Goal: Transaction & Acquisition: Purchase product/service

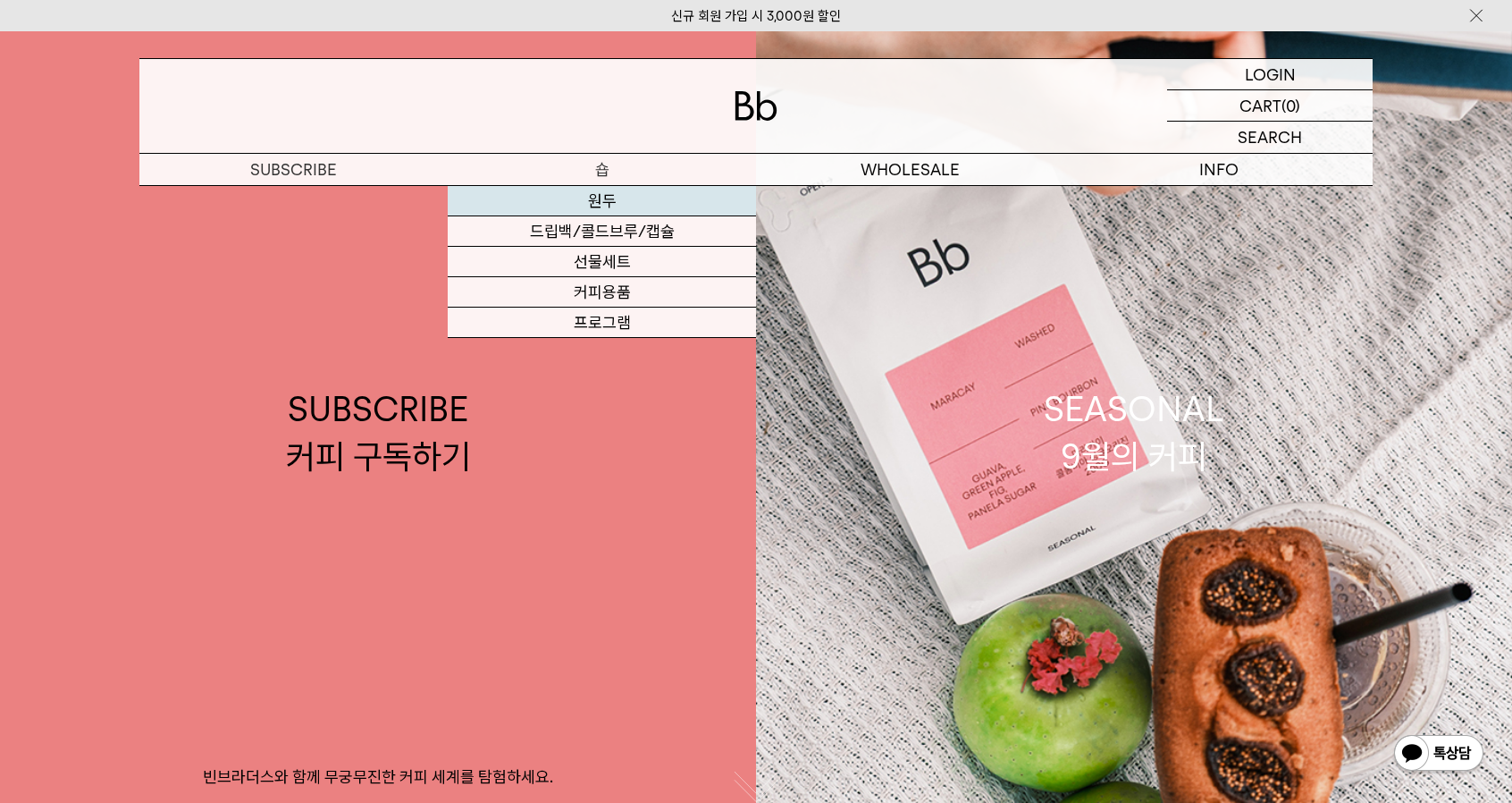
click at [623, 203] on link "원두" at bounding box center [602, 201] width 308 height 30
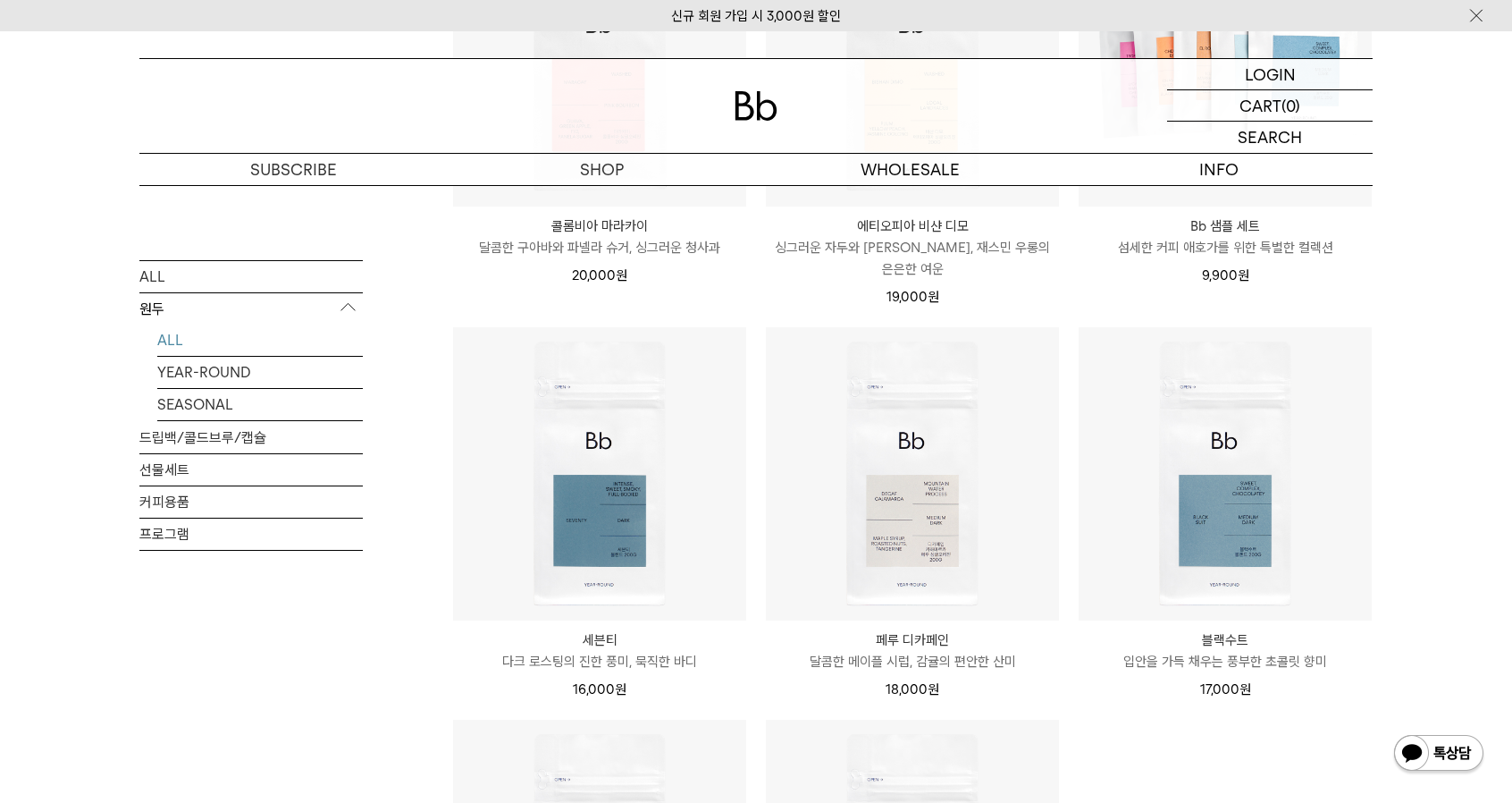
scroll to position [1162, 0]
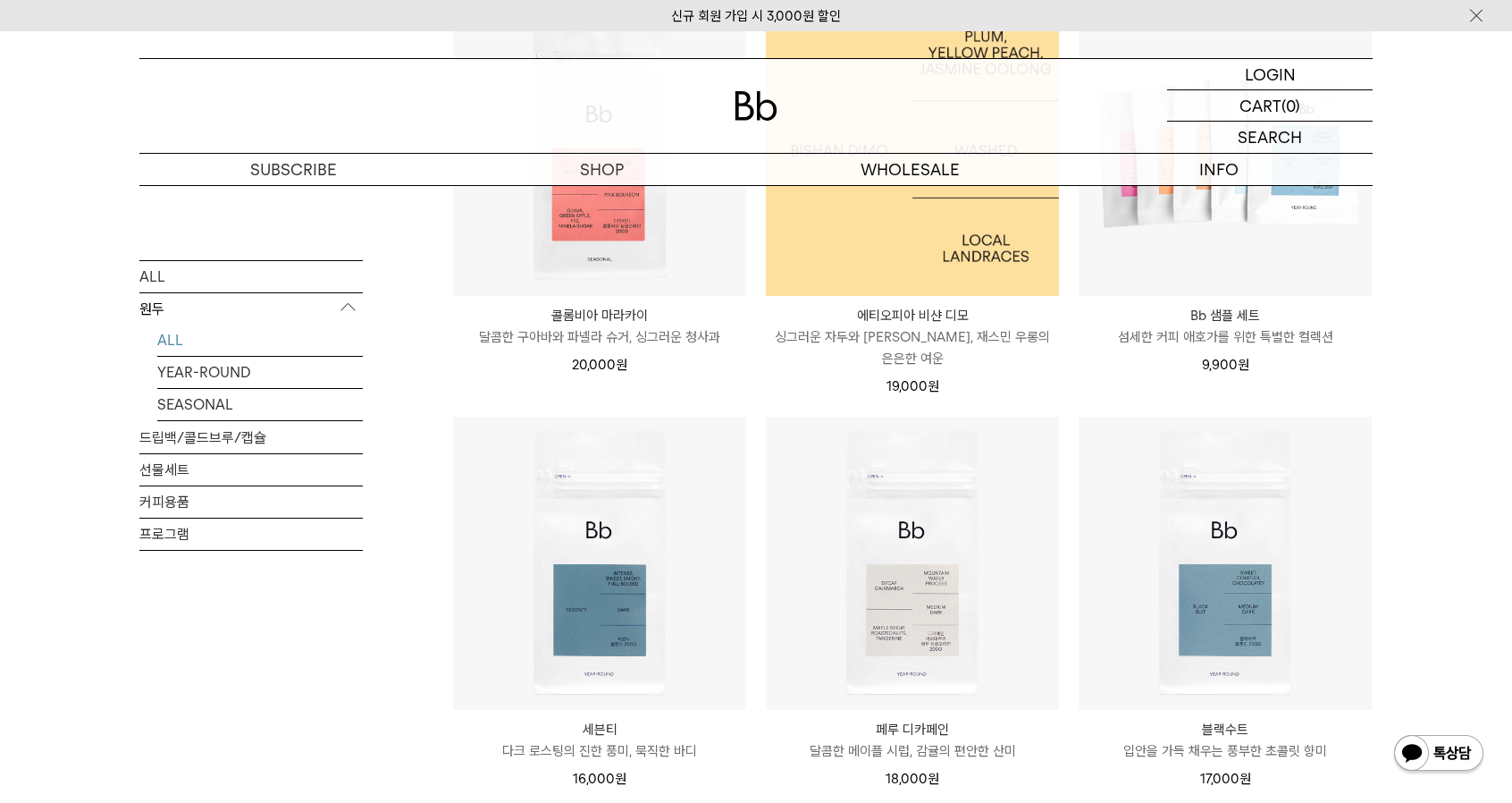
click at [889, 238] on img at bounding box center [912, 149] width 293 height 293
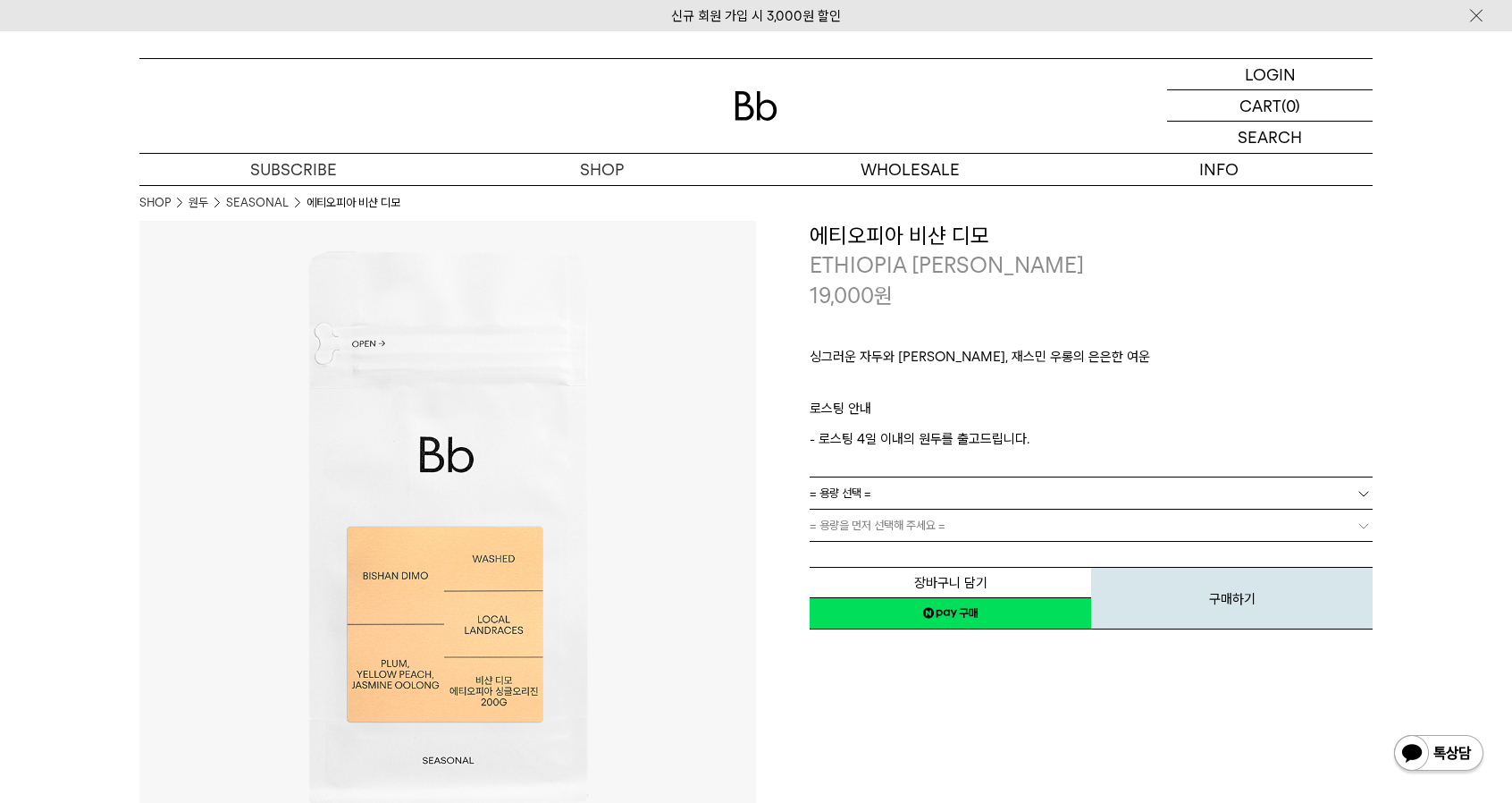
click at [887, 492] on link "= 용량 선택 =" at bounding box center [1092, 493] width 563 height 31
click at [874, 524] on li "200g" at bounding box center [1100, 526] width 545 height 32
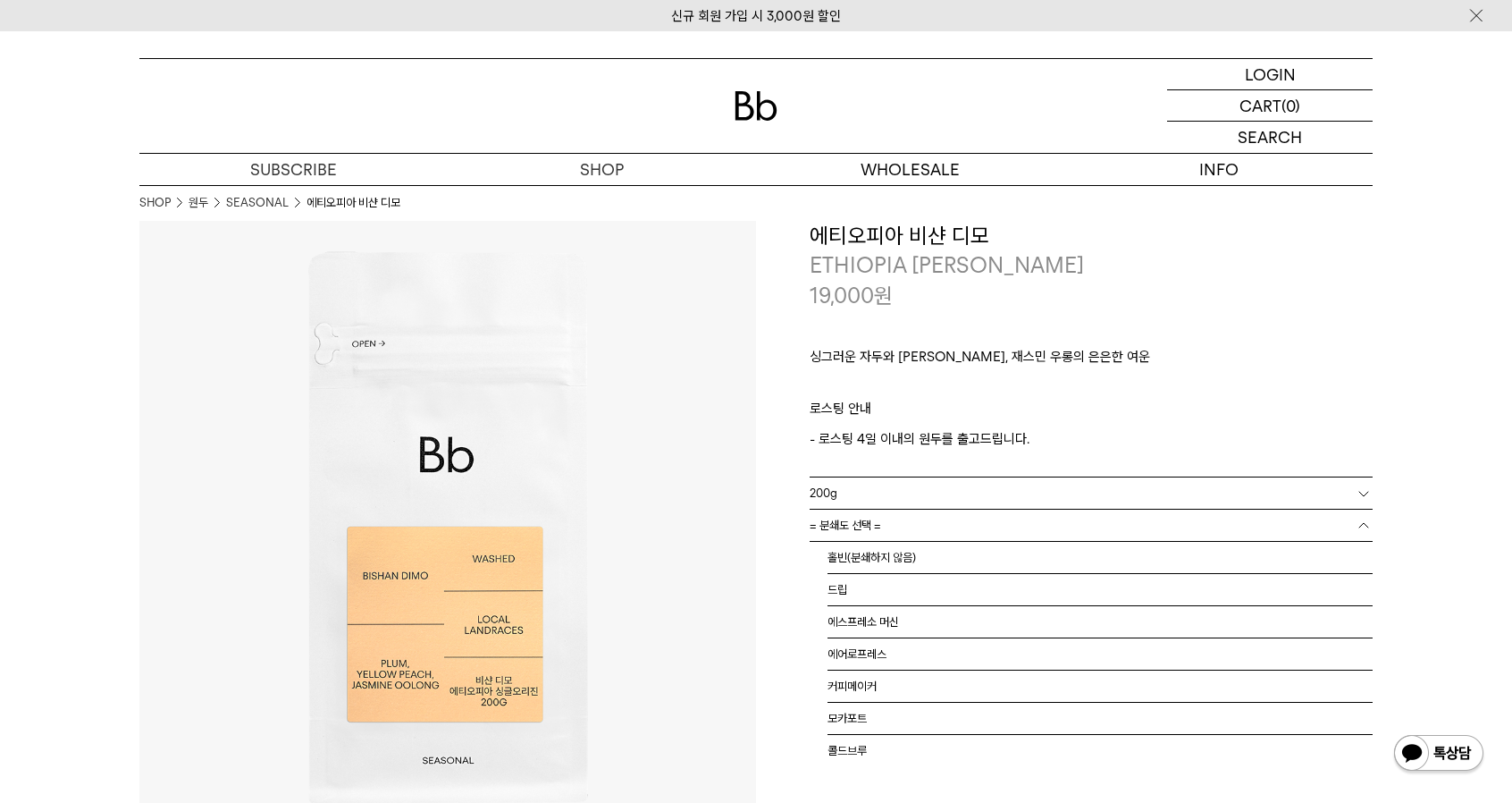
click at [876, 517] on span "= 분쇄도 선택 =" at bounding box center [845, 526] width 71 height 31
click at [877, 547] on li "홀빈(분쇄하지 않음)" at bounding box center [1100, 557] width 545 height 32
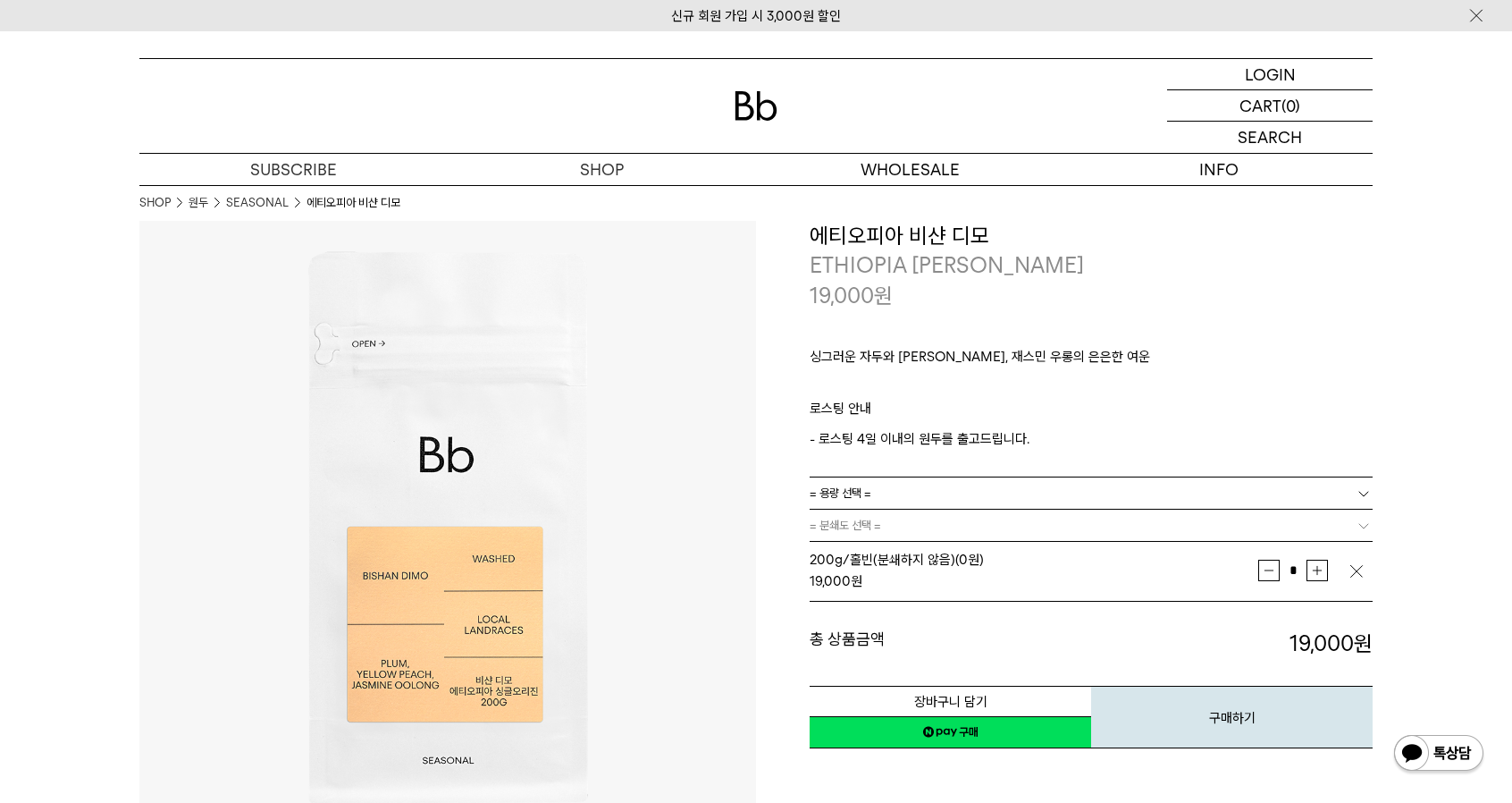
click at [948, 410] on p "로스팅 안내" at bounding box center [1092, 413] width 563 height 30
drag, startPoint x: 845, startPoint y: 358, endPoint x: 1023, endPoint y: 360, distance: 178.0
click at [1022, 360] on p "싱그러운 자두와 [PERSON_NAME], 재스민 우롱의 은은한 여운" at bounding box center [1092, 360] width 563 height 30
click at [1024, 360] on p "싱그러운 자두와 [PERSON_NAME], 재스민 우롱의 은은한 여운" at bounding box center [1092, 360] width 563 height 30
click at [906, 733] on link "네이버페이 구매하기" at bounding box center [950, 732] width 282 height 32
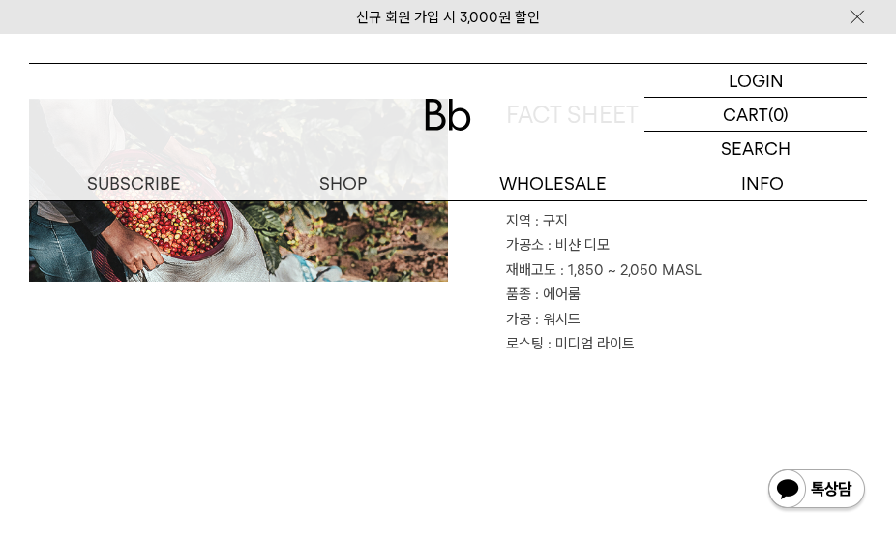
scroll to position [774, 0]
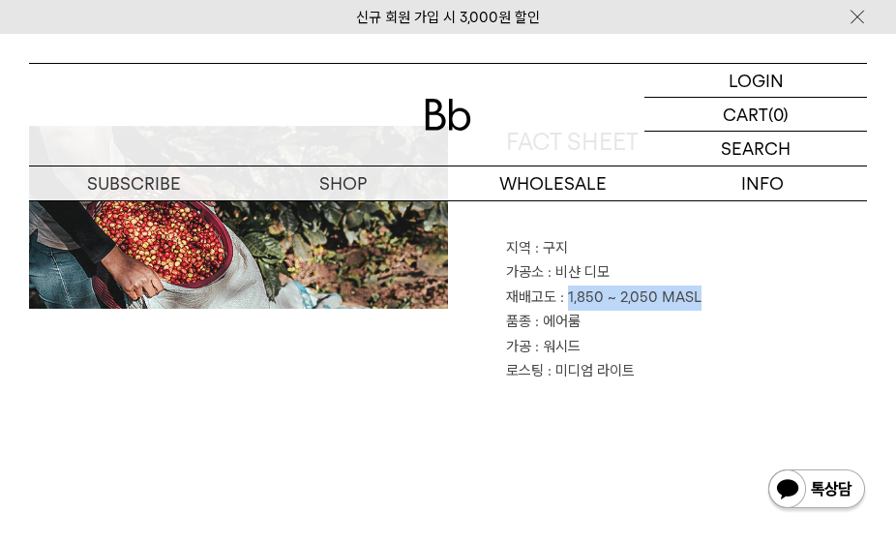
drag, startPoint x: 575, startPoint y: 272, endPoint x: 739, endPoint y: 289, distance: 165.4
click at [716, 285] on p "재배고도 : 1,850 ~ 2,050 MASL" at bounding box center [686, 297] width 361 height 25
copy span "1,850 ~ 2,050 MASL"
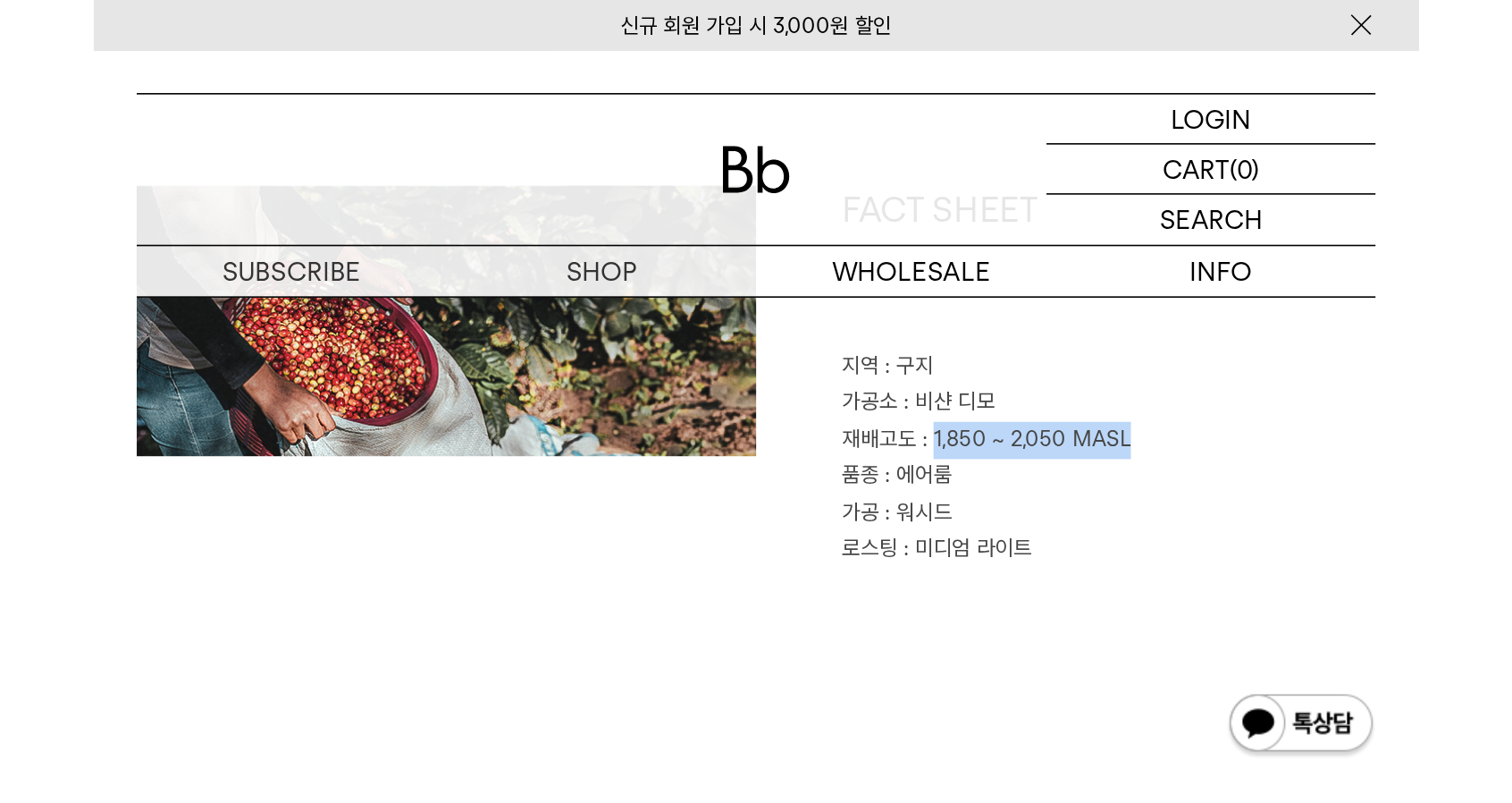
scroll to position [922, 0]
